Goal: Task Accomplishment & Management: Use online tool/utility

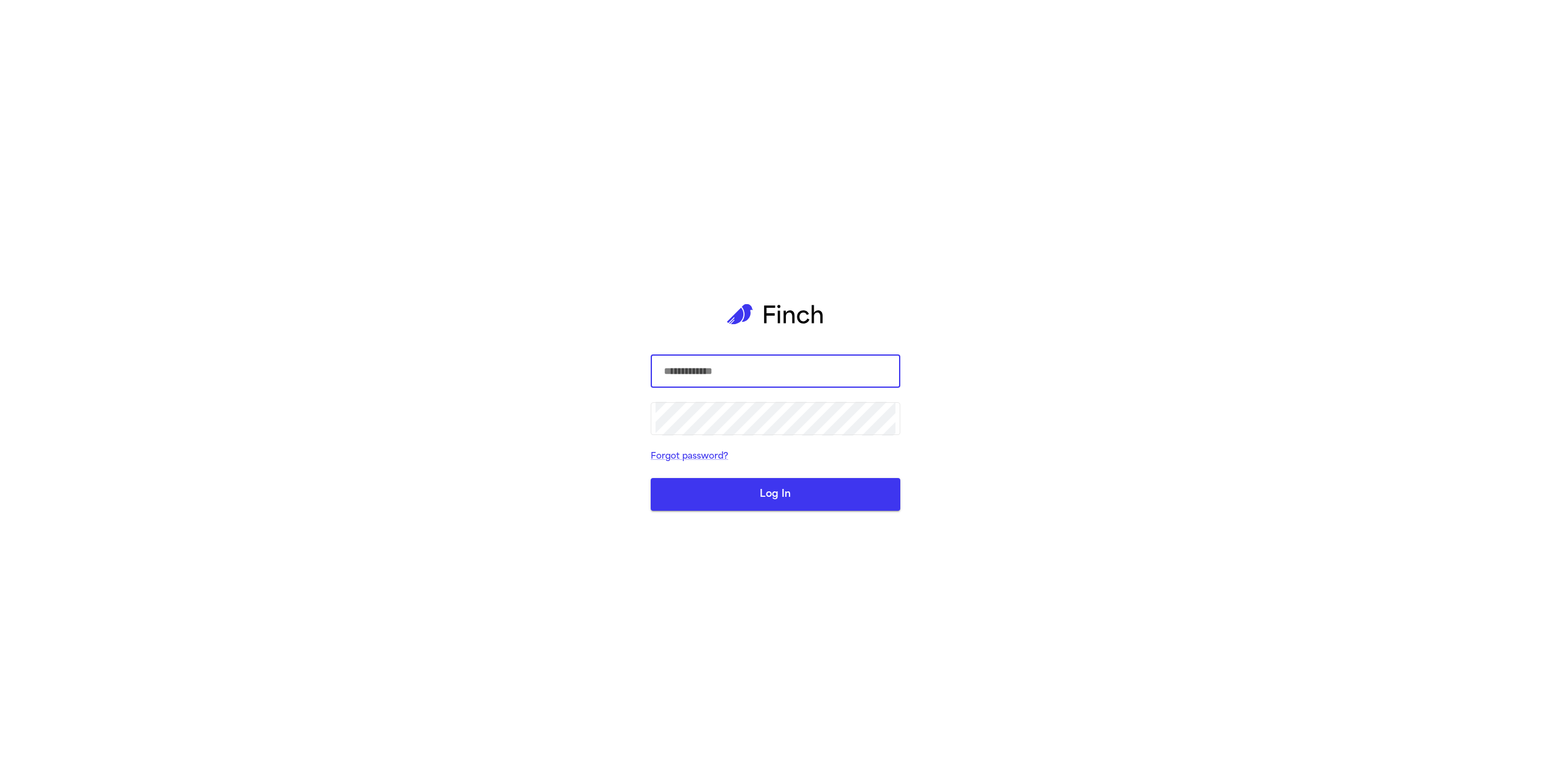
click at [0, 783] on com-1password-button at bounding box center [0, 784] width 0 height 0
type input "**********"
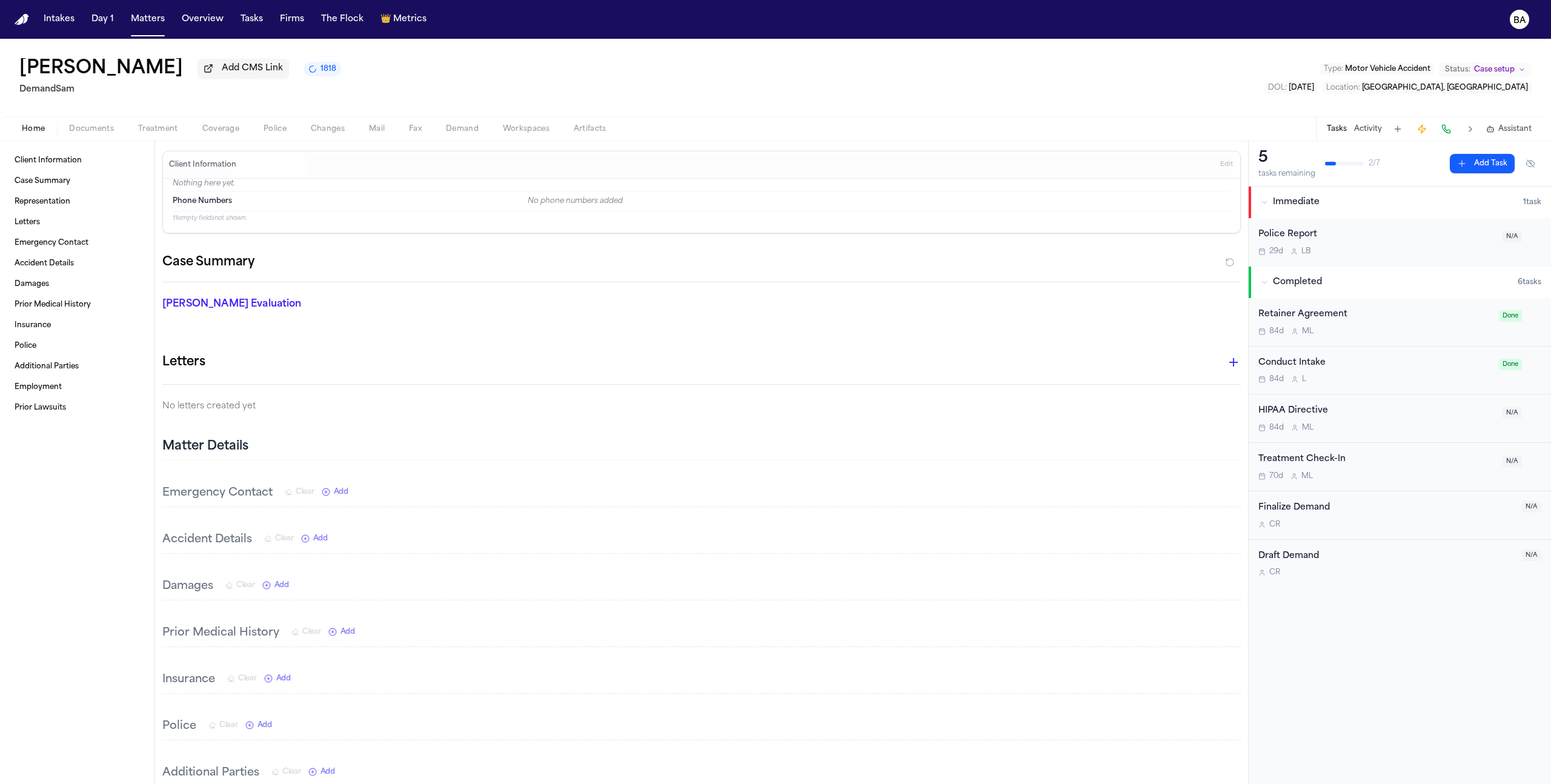
click at [317, 72] on icon "1818 active tasks" at bounding box center [313, 69] width 8 height 8
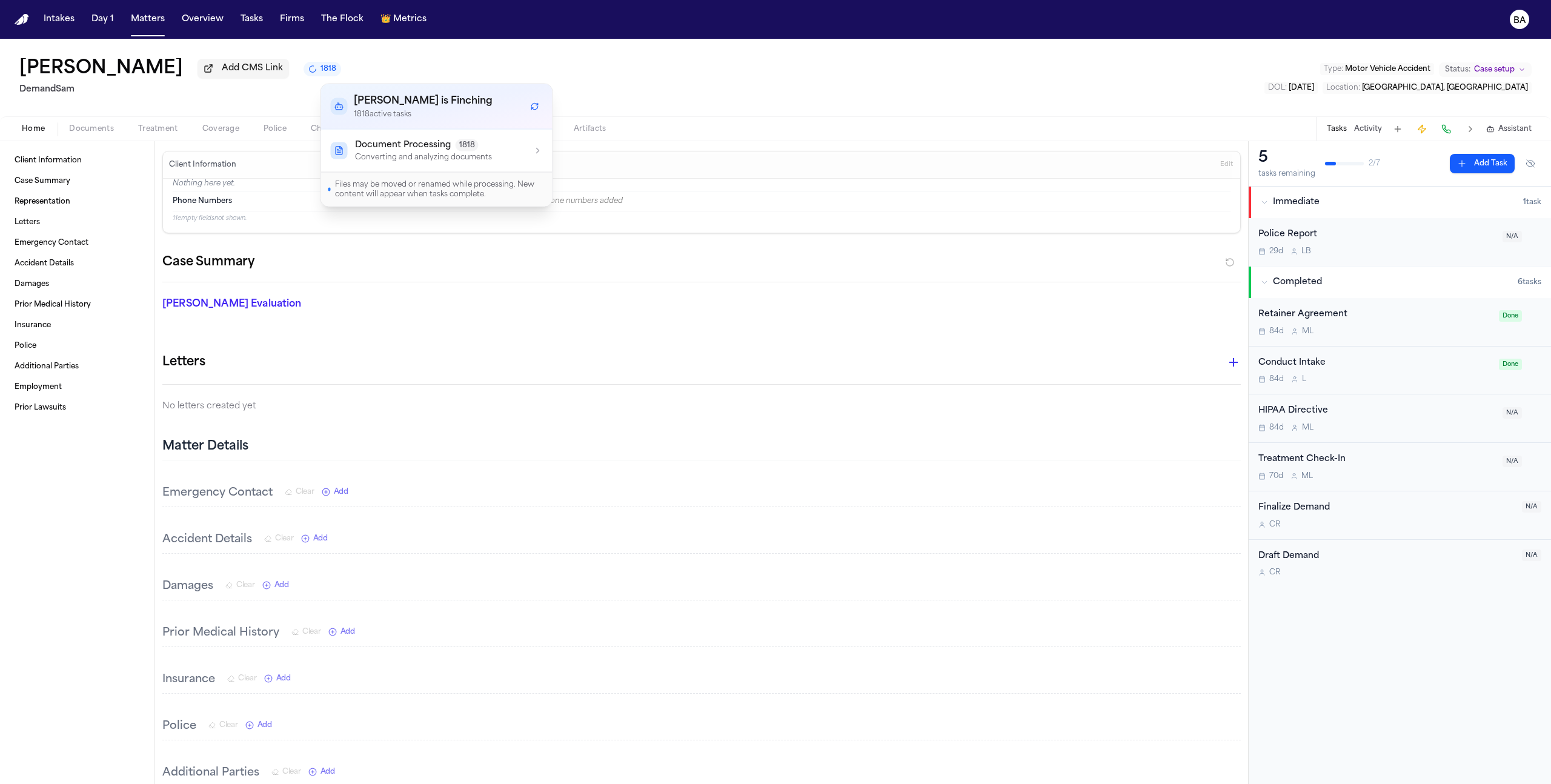
click at [424, 163] on p "Converting and analyzing documents" at bounding box center [423, 157] width 137 height 10
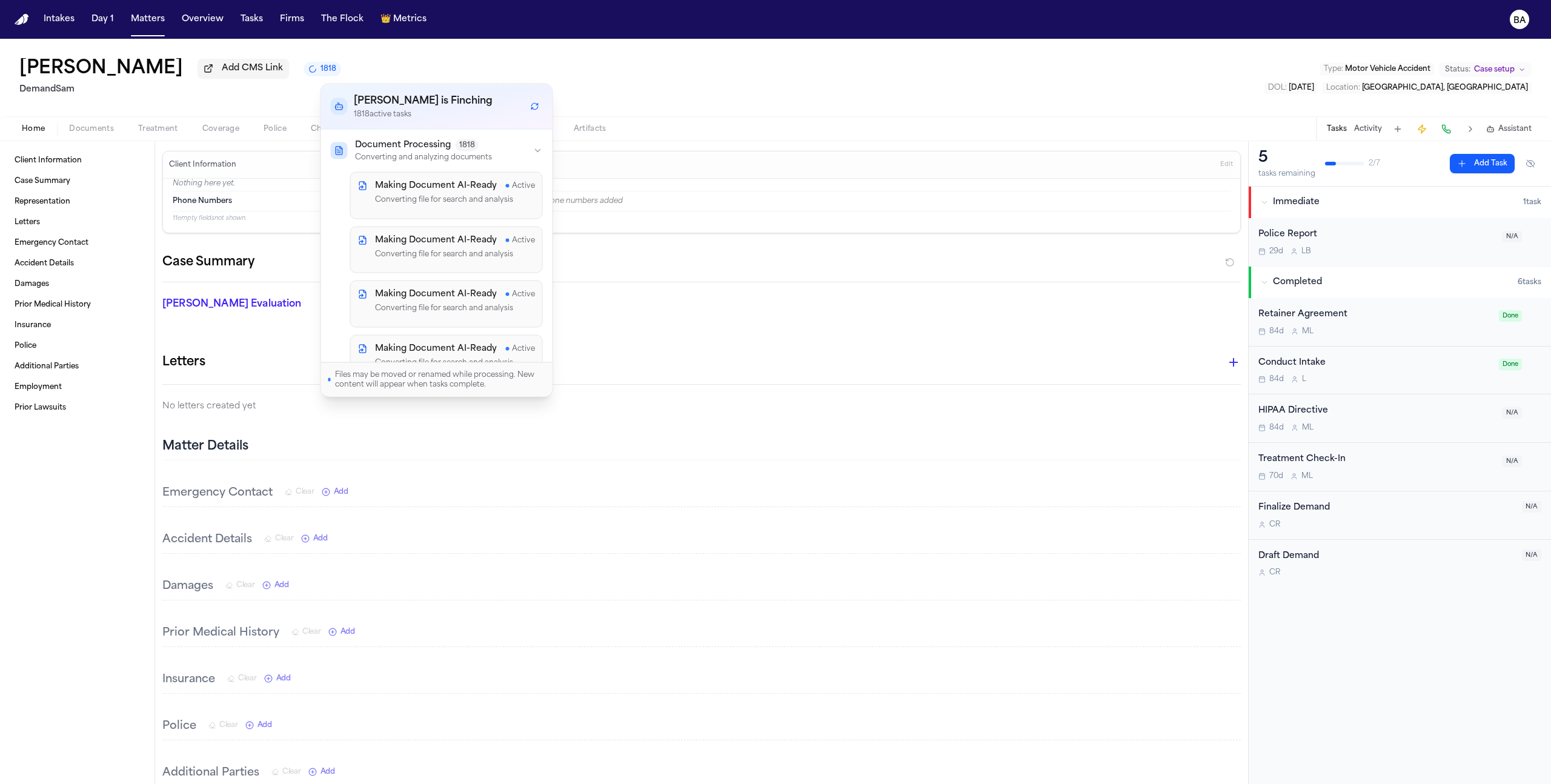
click at [109, 134] on span "Documents" at bounding box center [91, 129] width 45 height 10
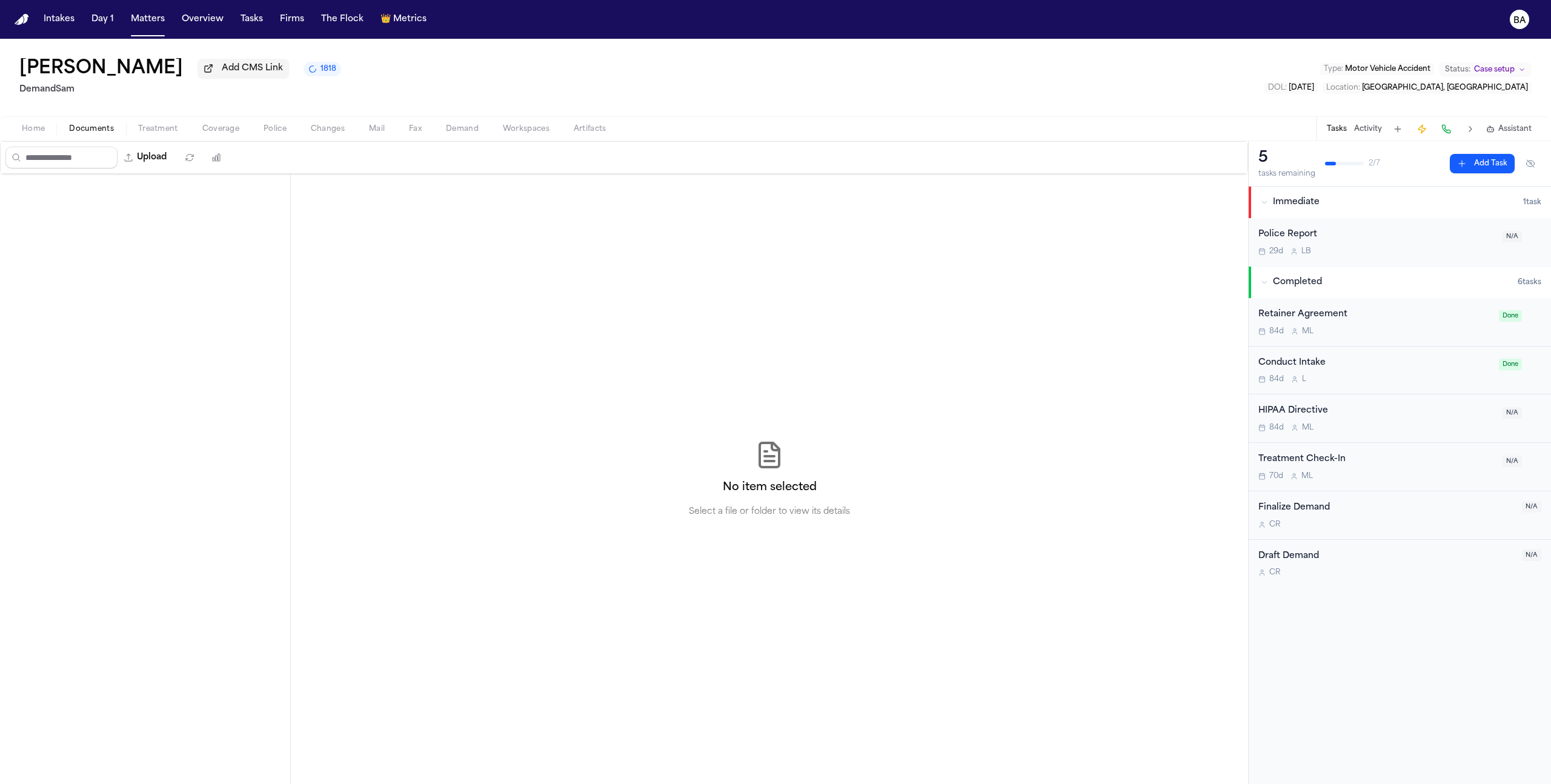
click at [77, 221] on div at bounding box center [145, 204] width 290 height 61
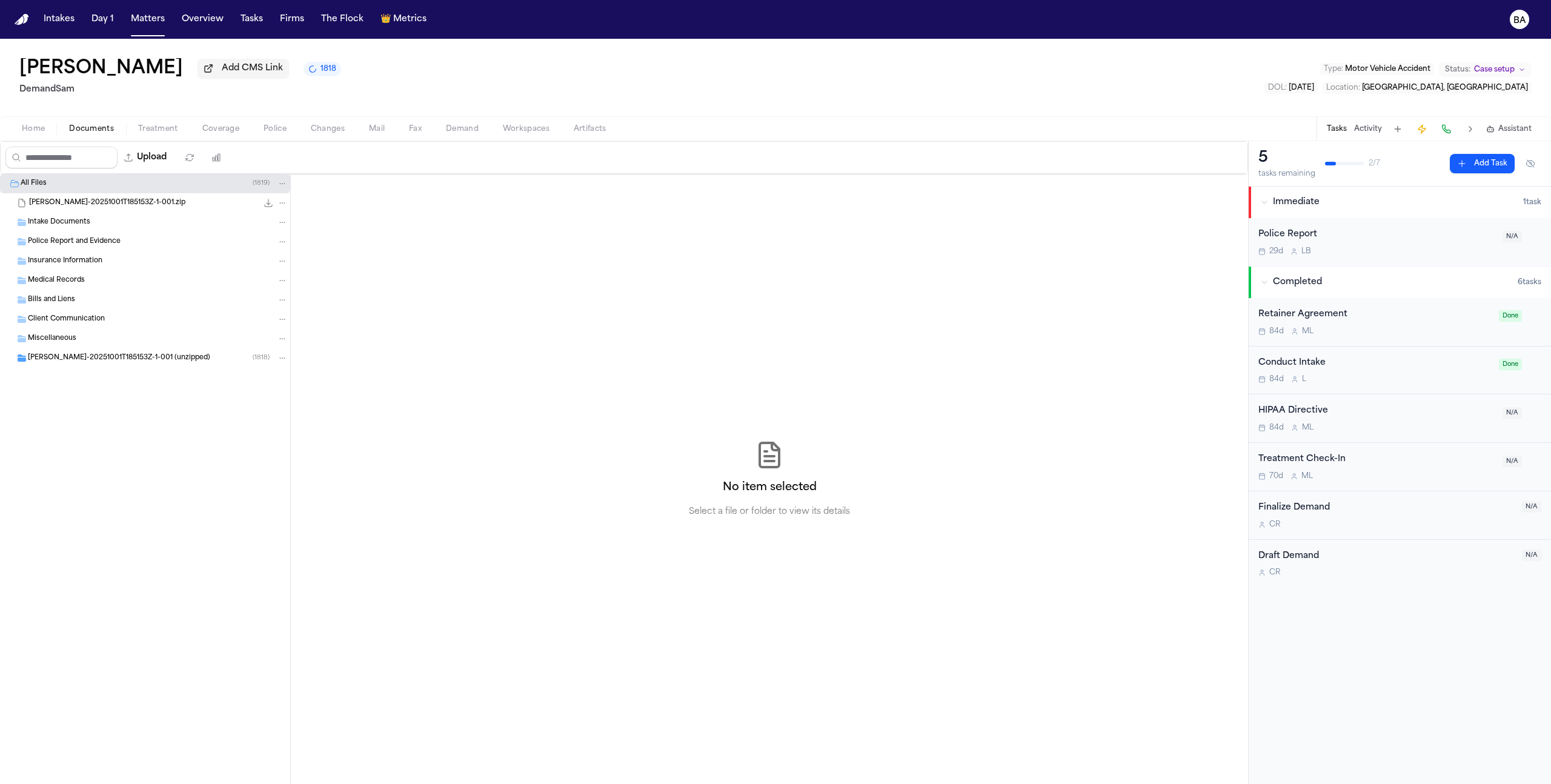
click at [132, 360] on span "Carmalita Yelverton-20251001T185153Z-1-001 (unzipped)" at bounding box center [119, 358] width 182 height 10
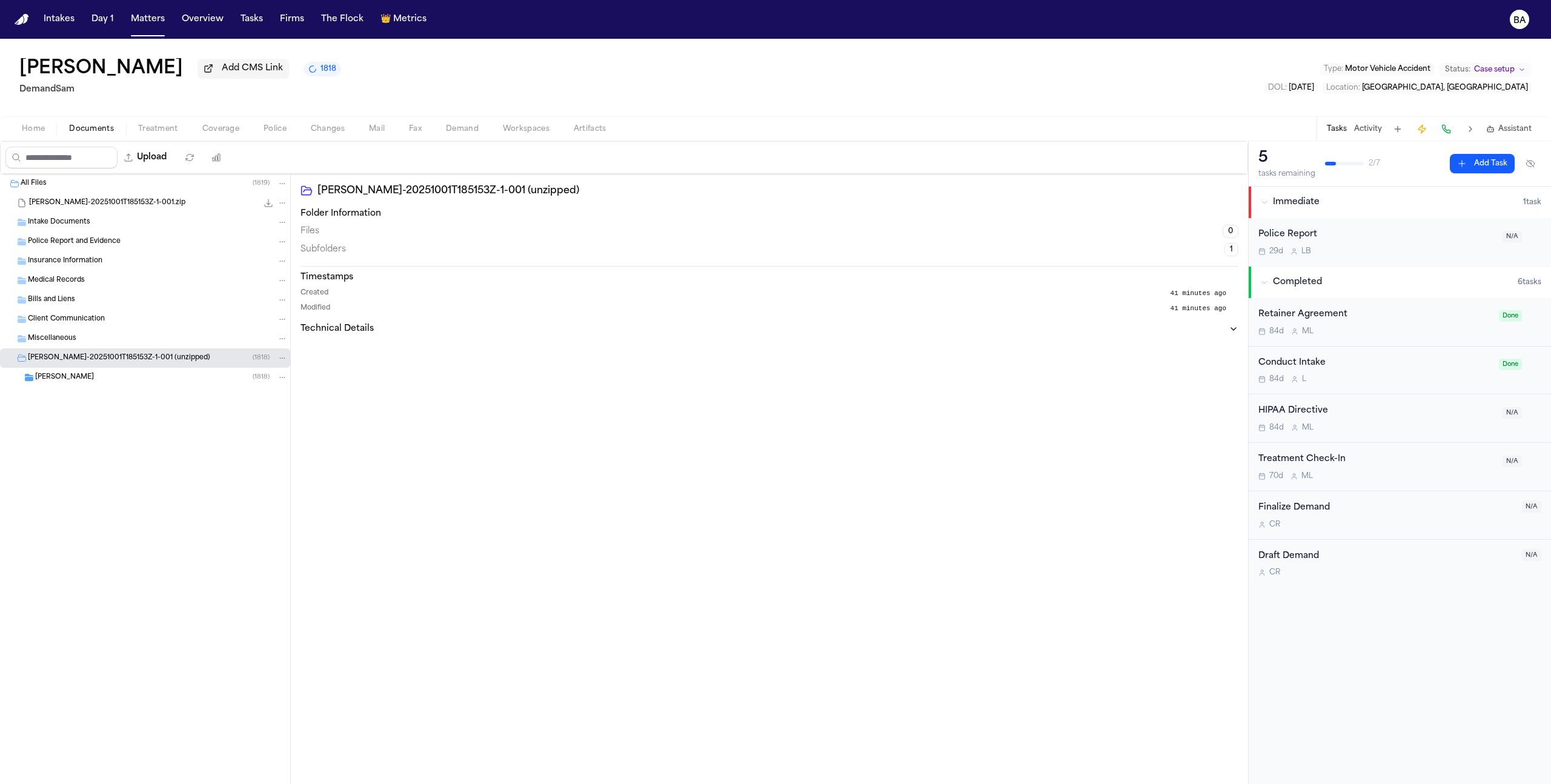
click at [155, 397] on div "All Files ( 1819 ) Carmalita Yelverton-20251001T185153Z-1-001.zip 874.0 MB • ZI…" at bounding box center [145, 310] width 290 height 274
click at [154, 382] on div "Carmalita Yelverton ( 1818 )" at bounding box center [162, 377] width 253 height 11
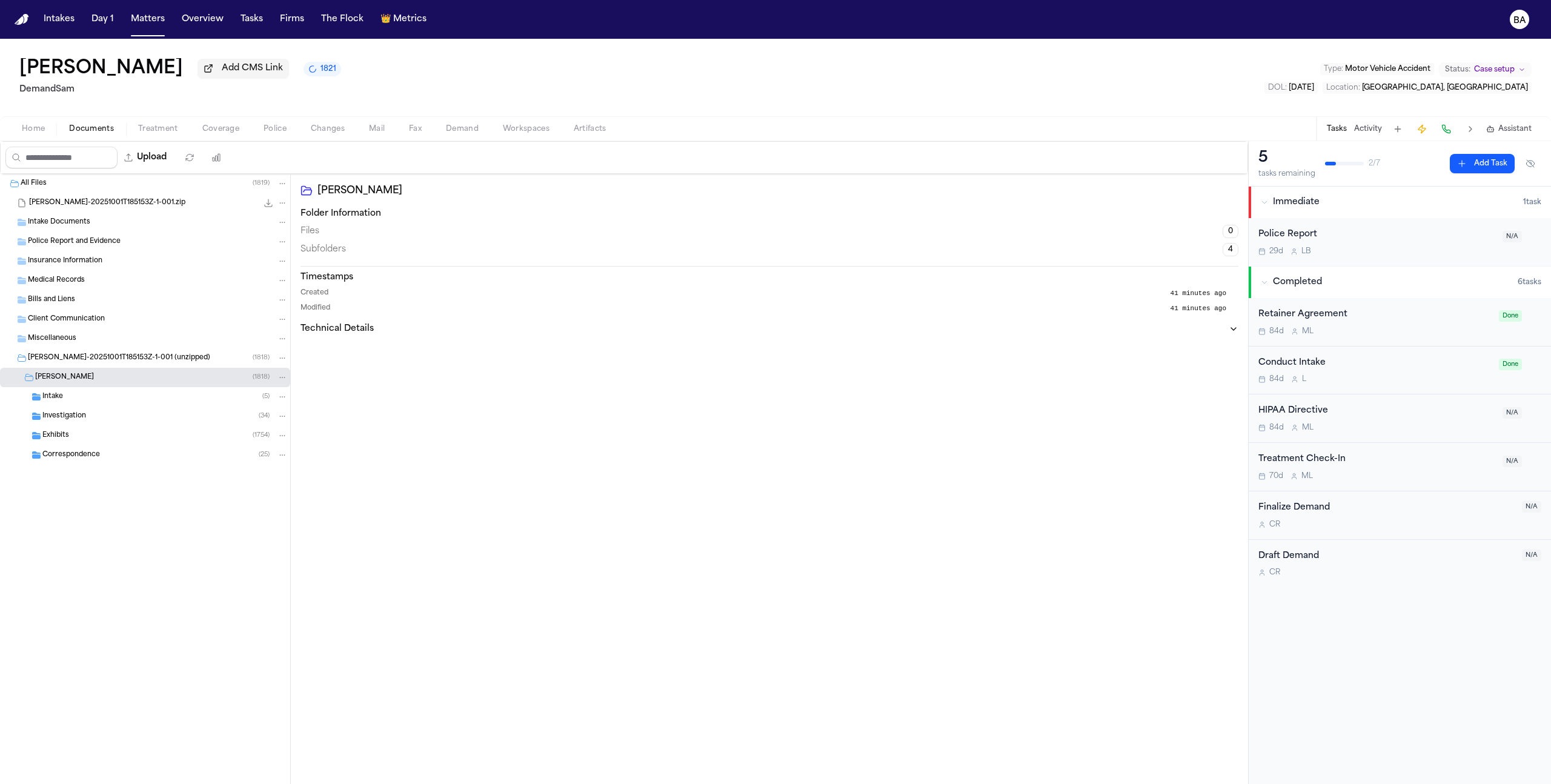
click at [225, 441] on div "Exhibits ( 1754 )" at bounding box center [164, 435] width 245 height 11
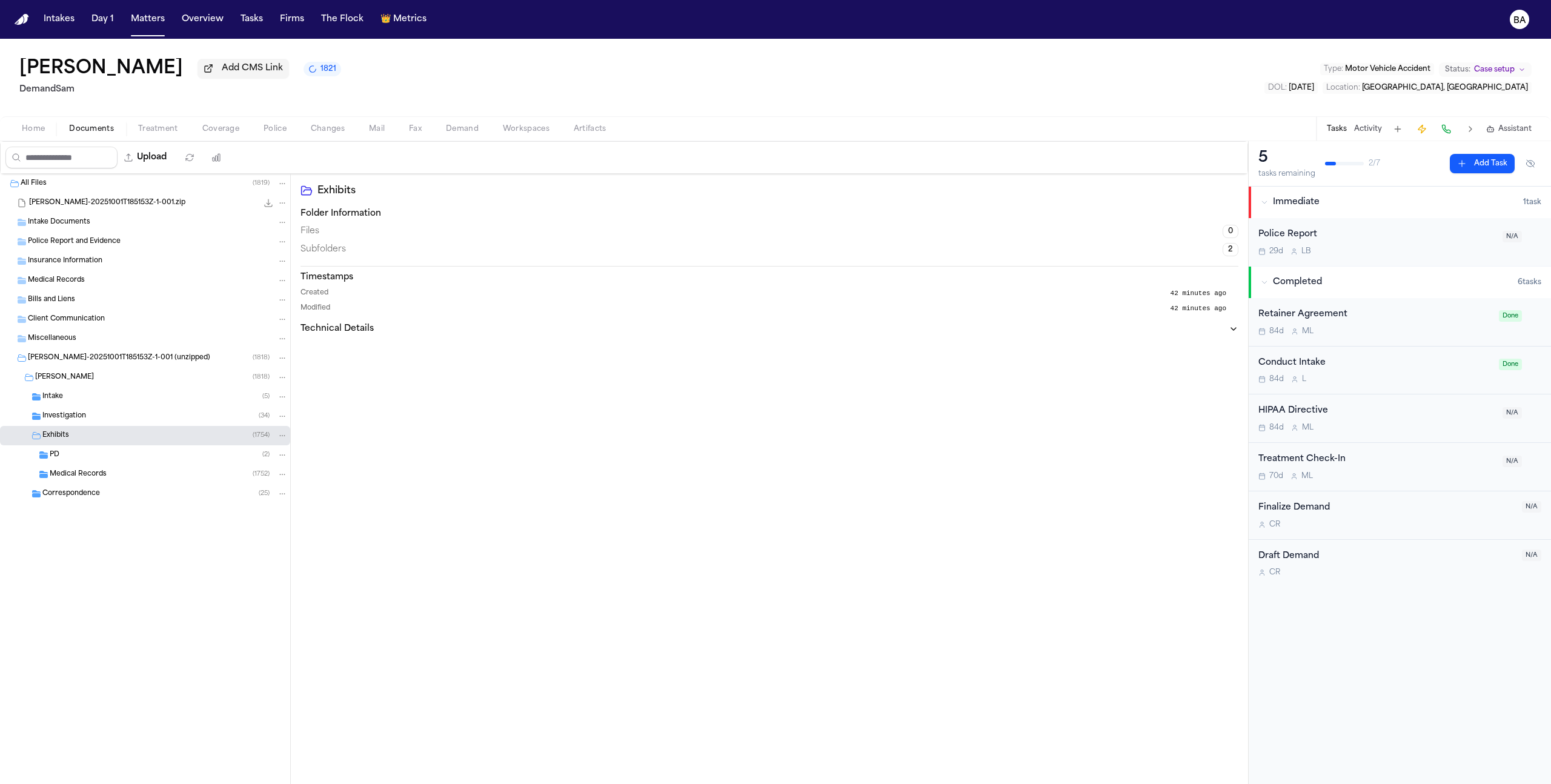
click at [221, 449] on div "PD ( 2 )" at bounding box center [145, 455] width 290 height 19
click at [176, 512] on div "Medical Records ( 1752 )" at bounding box center [168, 513] width 238 height 11
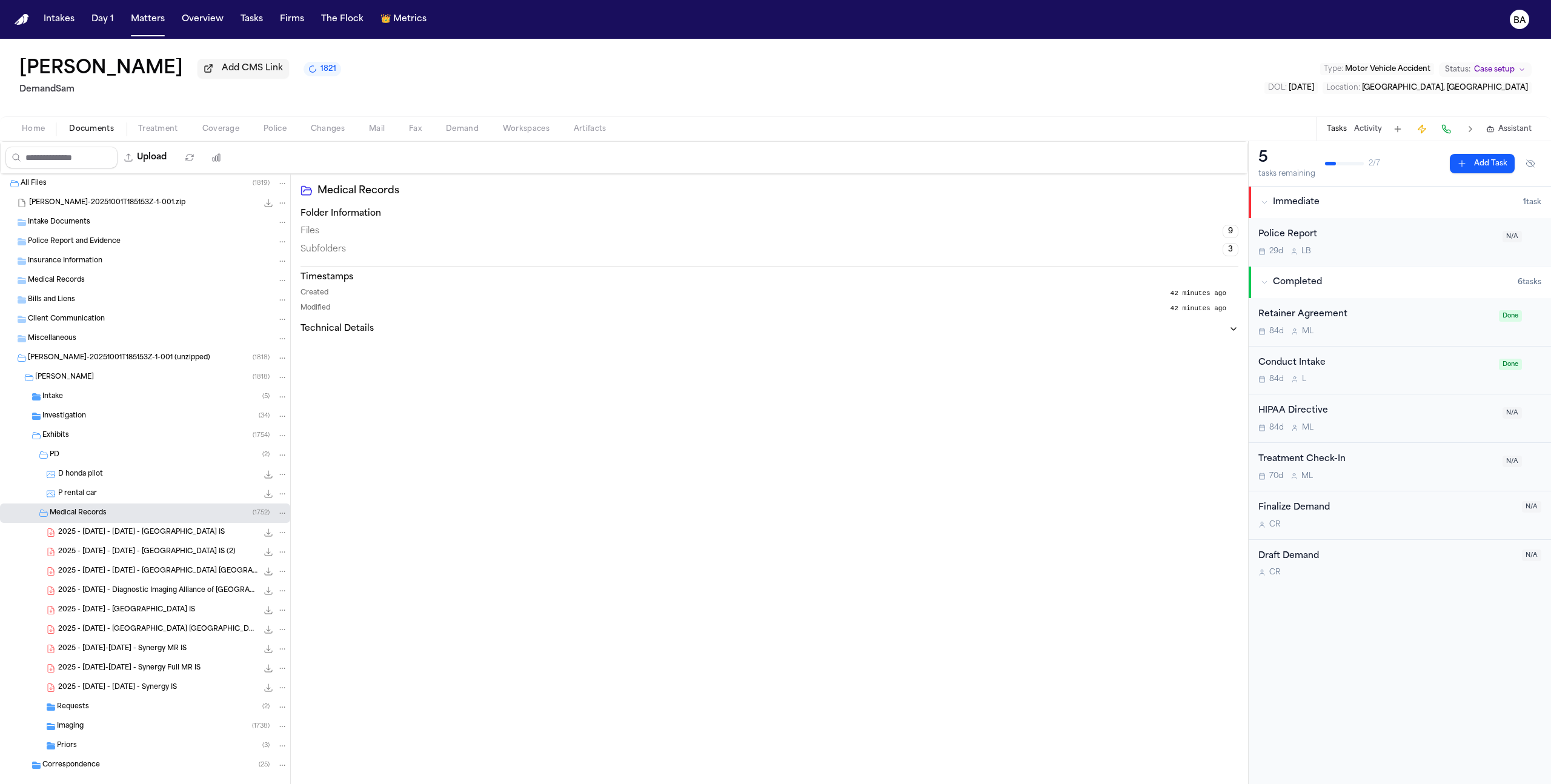
click at [658, 545] on div "Medical Records Folder Information Files 9 Subfolders 3 Timestamps Created 42 m…" at bounding box center [769, 494] width 957 height 643
